Goal: Task Accomplishment & Management: Complete application form

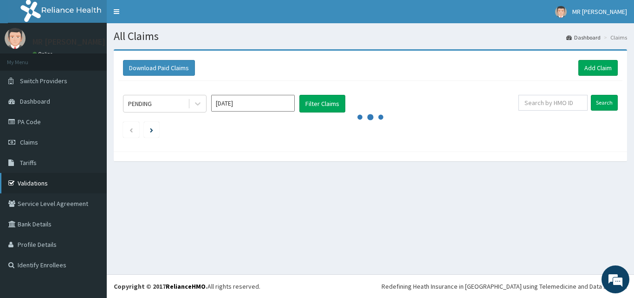
click at [33, 183] on link "Validations" at bounding box center [53, 183] width 107 height 20
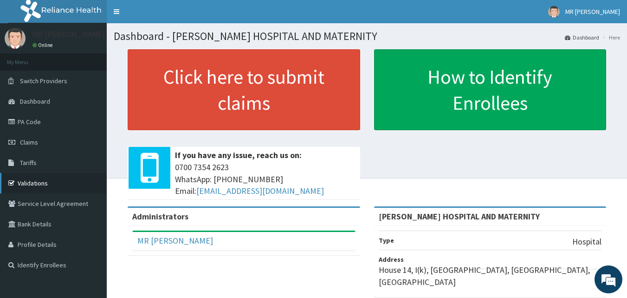
click at [31, 184] on link "Validations" at bounding box center [53, 183] width 107 height 20
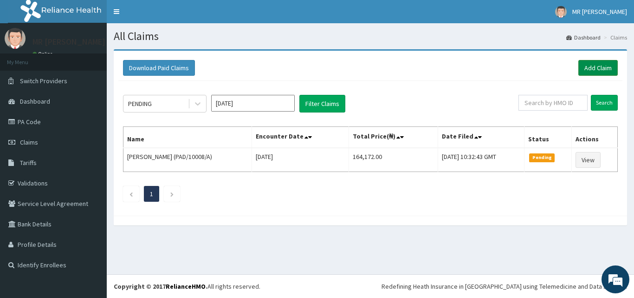
click at [600, 62] on link "Add Claim" at bounding box center [598, 68] width 39 height 16
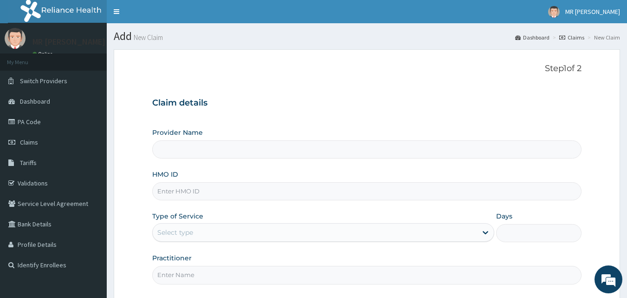
type input "[PERSON_NAME] HOSPITAL AND MATERNITY"
click at [236, 197] on input "HMO ID" at bounding box center [367, 191] width 430 height 18
type input "PAD/10014/A"
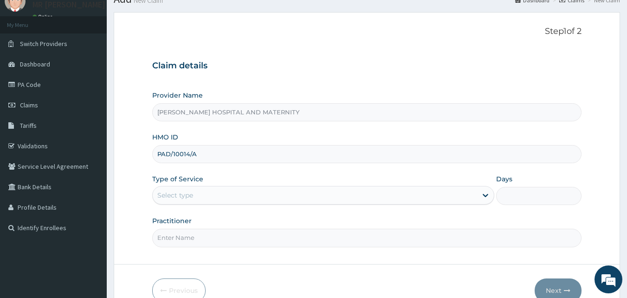
scroll to position [87, 0]
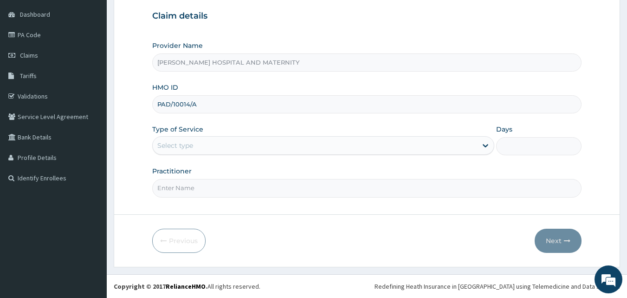
click at [235, 140] on div "Select type" at bounding box center [315, 145] width 325 height 15
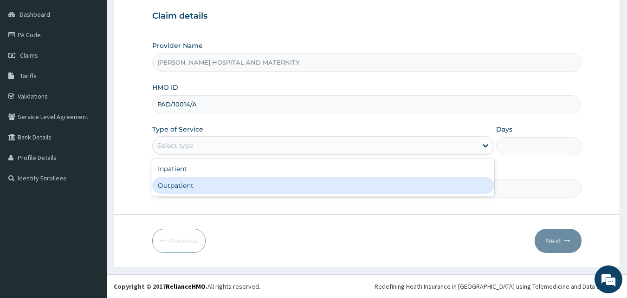
click at [204, 183] on div "Outpatient" at bounding box center [323, 185] width 342 height 17
type input "1"
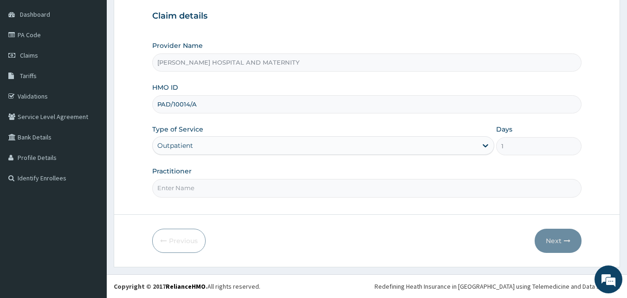
click at [215, 187] on input "Practitioner" at bounding box center [367, 188] width 430 height 18
type input "OWAN ANTHONY"
click at [551, 242] on button "Next" at bounding box center [558, 240] width 47 height 24
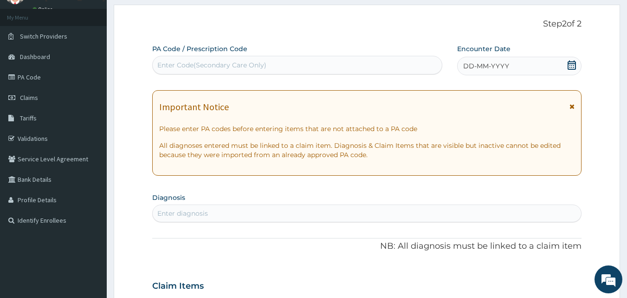
scroll to position [40, 0]
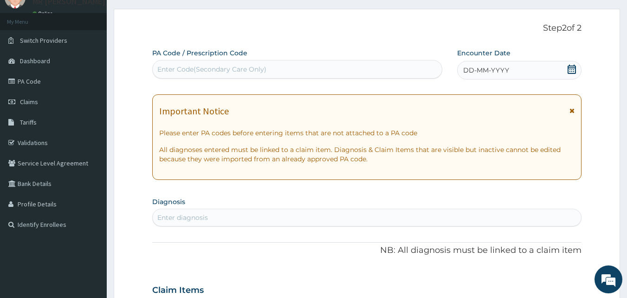
click at [576, 67] on icon at bounding box center [572, 69] width 8 height 9
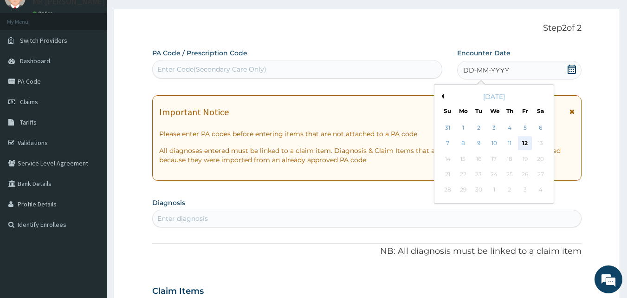
click at [527, 144] on div "12" at bounding box center [525, 144] width 14 height 14
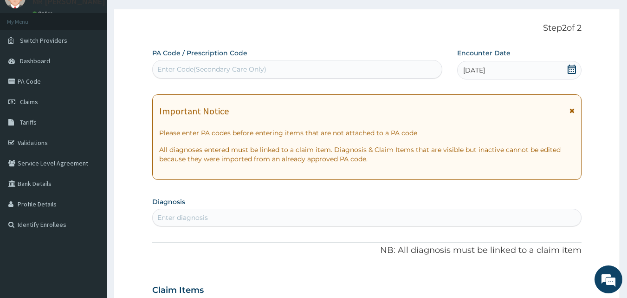
click at [249, 221] on div "Enter diagnosis" at bounding box center [367, 217] width 429 height 15
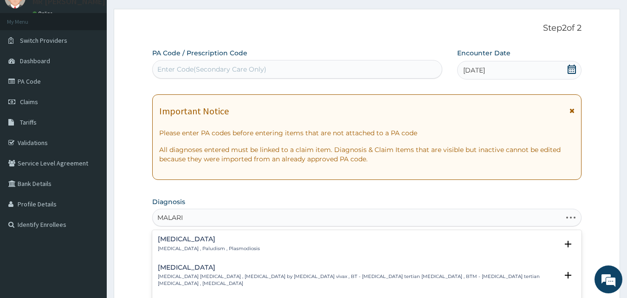
type input "MALARIA"
click at [175, 247] on p "Malaria , Paludism , Plasmodiosis" at bounding box center [209, 248] width 102 height 7
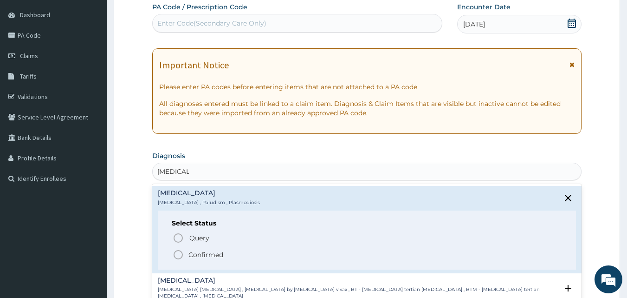
scroll to position [93, 0]
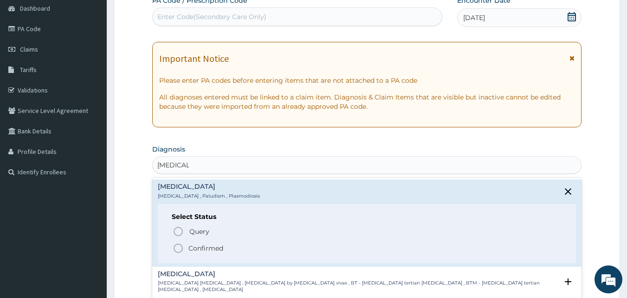
click at [181, 250] on icon "status option filled" at bounding box center [178, 247] width 11 height 11
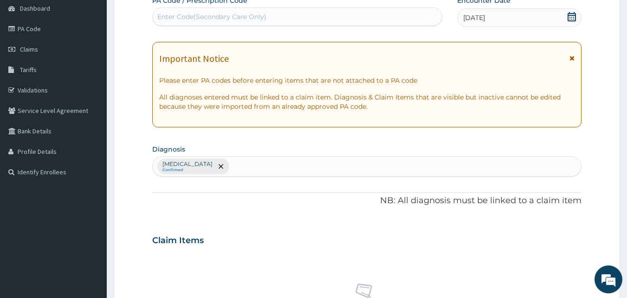
type input "N"
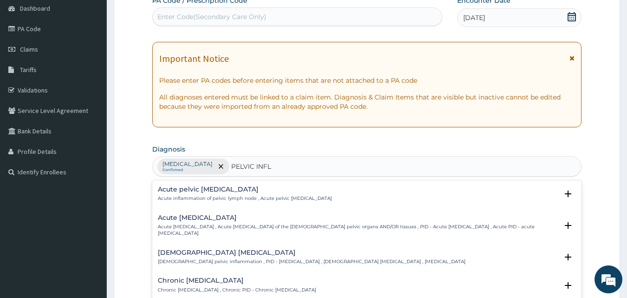
type input "PELVIC INFLA"
click at [197, 227] on p "Acute pelvic inflammatory disease , Acute pelvic inflammatory disease of the fe…" at bounding box center [358, 229] width 401 height 13
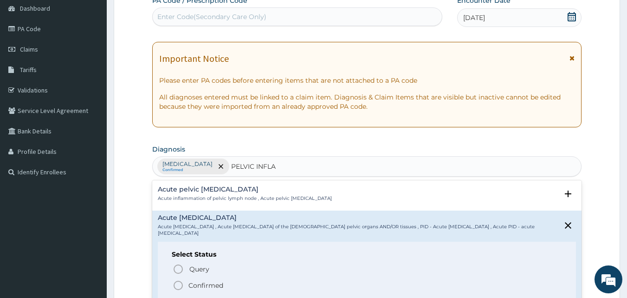
click at [180, 285] on icon "status option filled" at bounding box center [178, 285] width 11 height 11
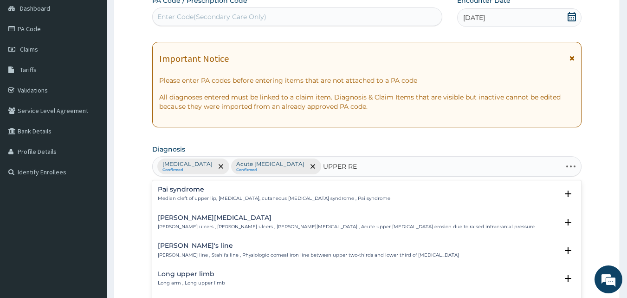
type input "UPPER RES"
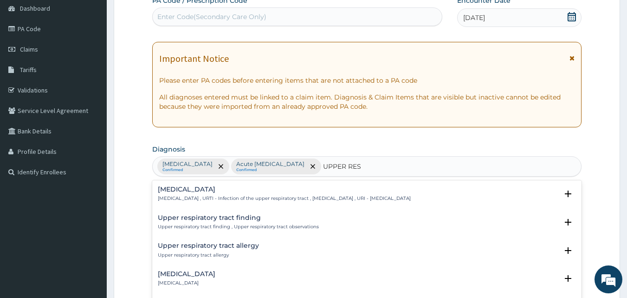
click at [248, 199] on p "Upper respiratory infection , URTI - Infection of the upper respiratory tract ,…" at bounding box center [284, 198] width 253 height 7
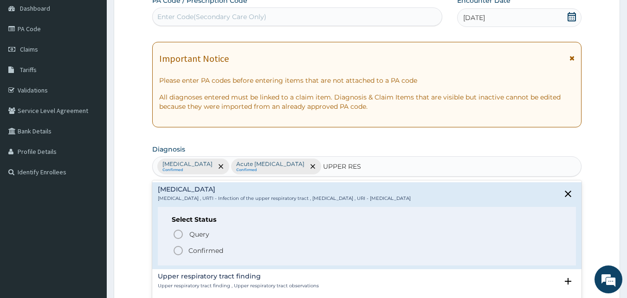
click at [178, 253] on icon "status option filled" at bounding box center [178, 250] width 11 height 11
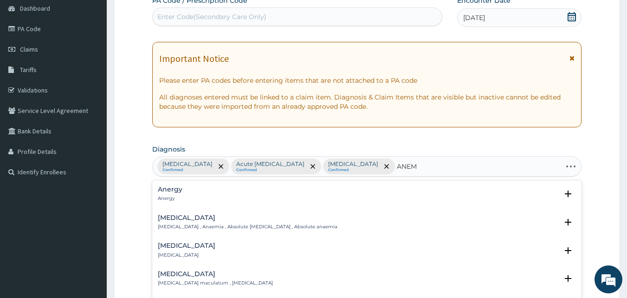
type input "ANEMI"
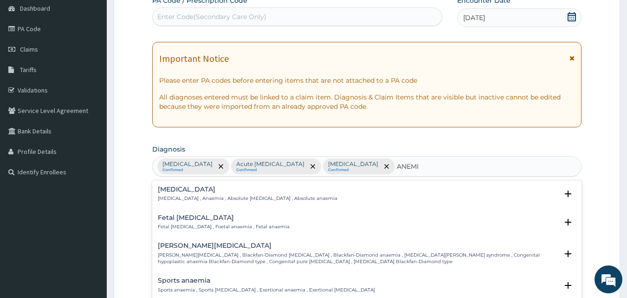
click at [191, 193] on h4 "Anemia" at bounding box center [248, 189] width 180 height 7
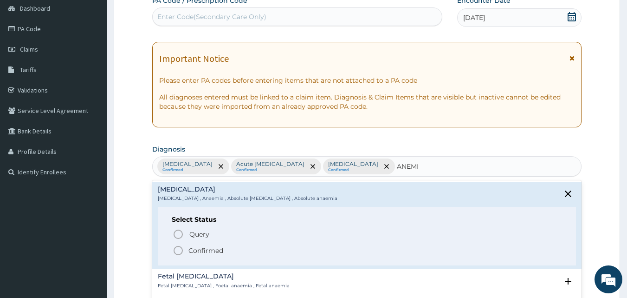
click at [176, 247] on circle "status option filled" at bounding box center [178, 250] width 8 height 8
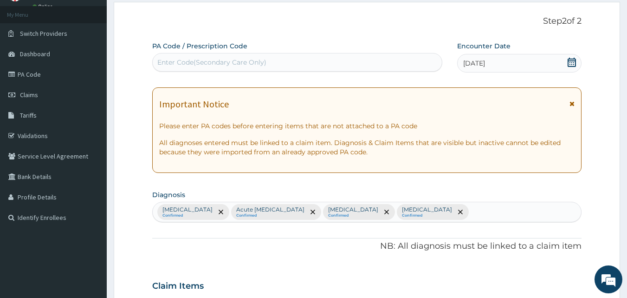
scroll to position [46, 0]
click at [28, 78] on link "PA Code" at bounding box center [53, 75] width 107 height 20
